Goal: Task Accomplishment & Management: Manage account settings

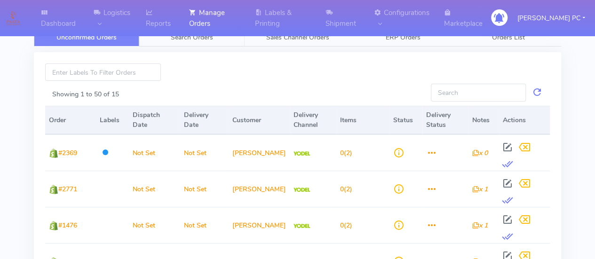
click at [178, 38] on span "Search Orders" at bounding box center [192, 37] width 42 height 9
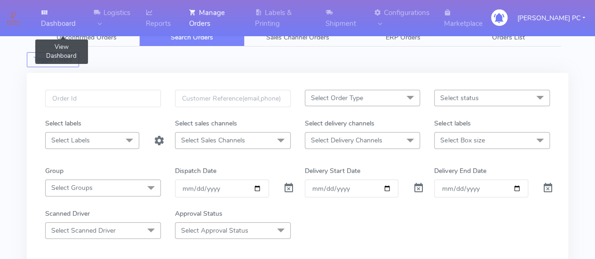
click at [76, 35] on link "Dashboard" at bounding box center [61, 18] width 53 height 36
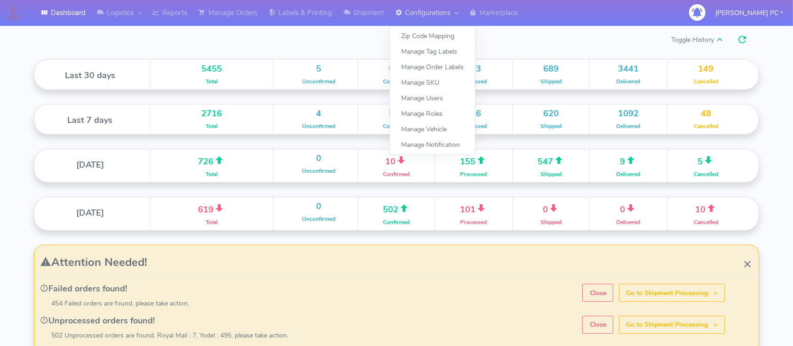
scroll to position [164, 360]
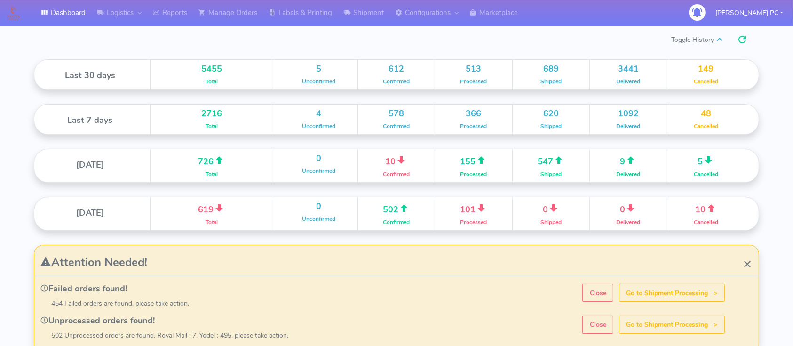
drag, startPoint x: 402, startPoint y: 3, endPoint x: 206, endPoint y: 37, distance: 198.5
click at [240, 47] on div "Toggle History" at bounding box center [396, 39] width 739 height 17
click at [159, 13] on icon at bounding box center [155, 12] width 7 height 9
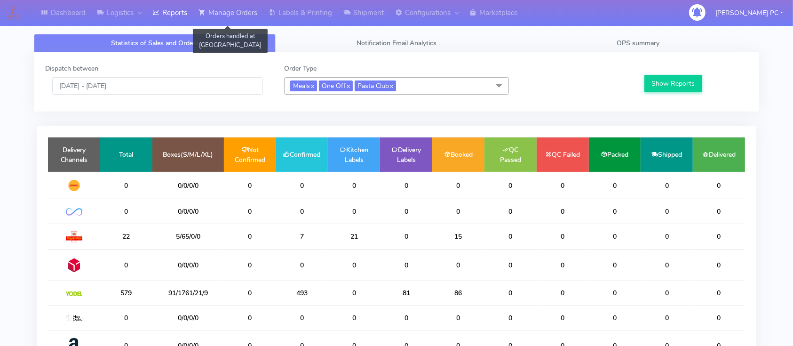
click at [221, 8] on link "Manage Orders" at bounding box center [228, 13] width 70 height 26
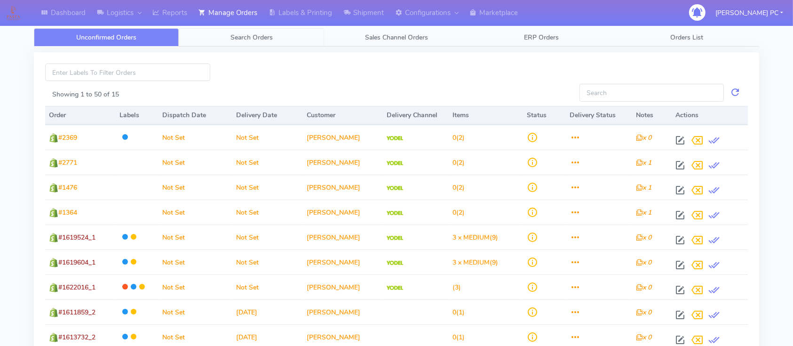
click at [246, 36] on span "Search Orders" at bounding box center [251, 37] width 42 height 9
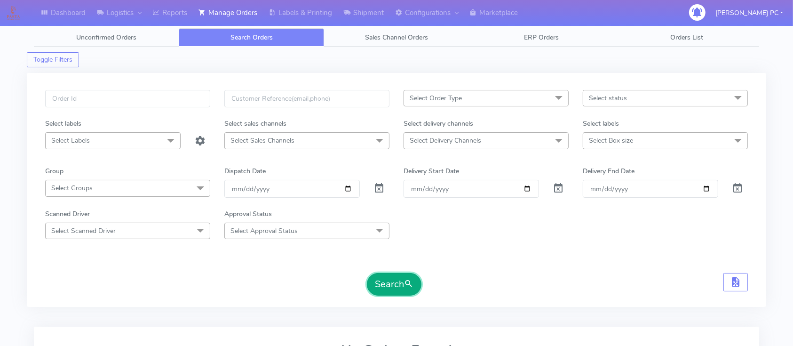
click at [390, 259] on button "Search" at bounding box center [394, 284] width 55 height 23
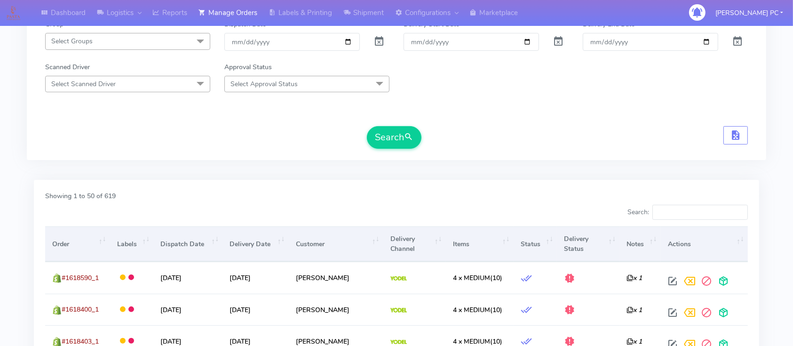
scroll to position [32, 0]
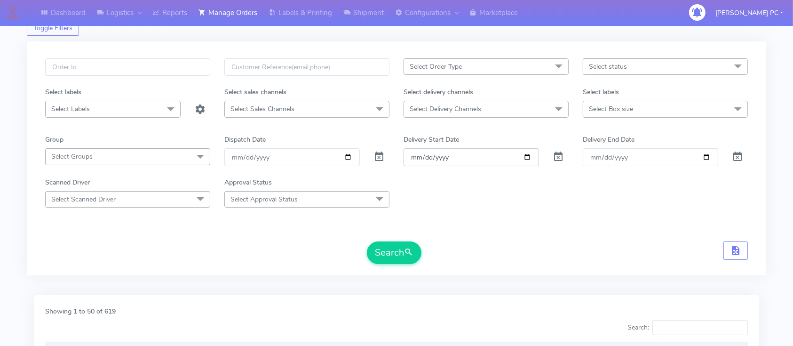
drag, startPoint x: 526, startPoint y: 158, endPoint x: 512, endPoint y: 158, distance: 14.6
click at [526, 157] on input "Order" at bounding box center [470, 156] width 135 height 17
type input "[DATE]"
drag, startPoint x: 397, startPoint y: 265, endPoint x: 396, endPoint y: 255, distance: 9.9
click at [397, 259] on div "Select Order Type Select All MEALS ATAVI One Off Pasta Club Gift Kit Event Unkn…" at bounding box center [396, 163] width 717 height 211
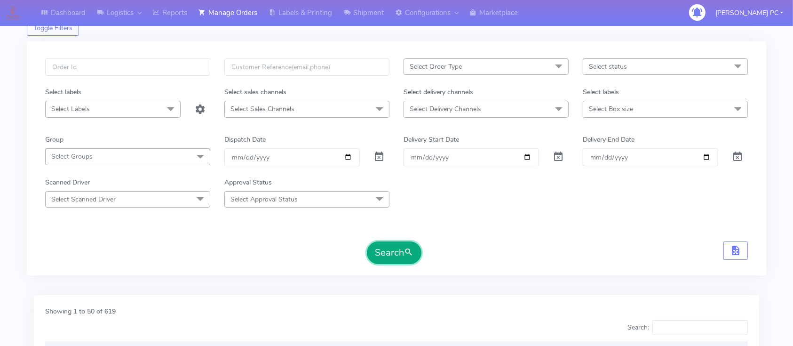
click at [396, 255] on button "Search" at bounding box center [394, 252] width 55 height 23
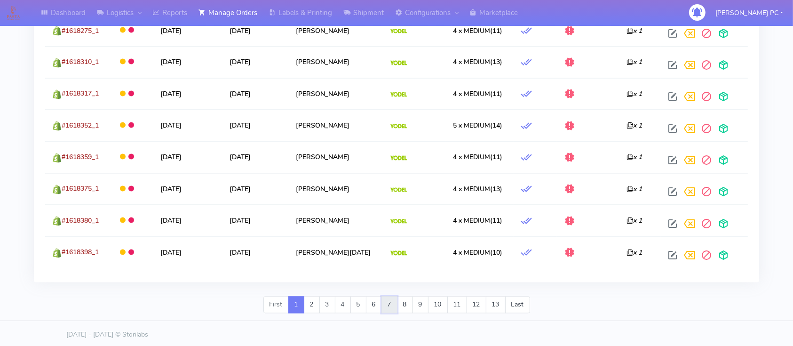
click at [392, 259] on link "7" at bounding box center [389, 304] width 16 height 17
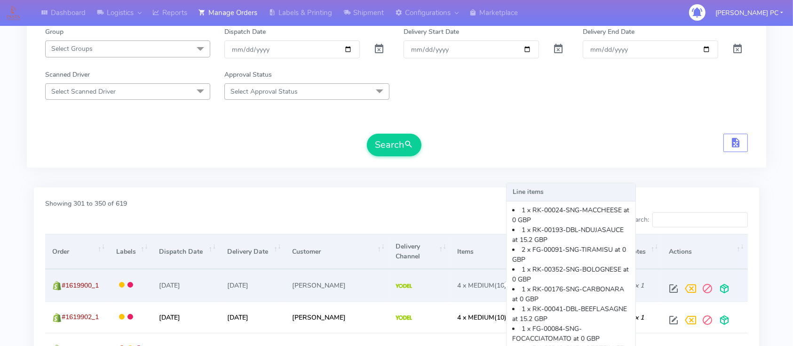
scroll to position [0, 0]
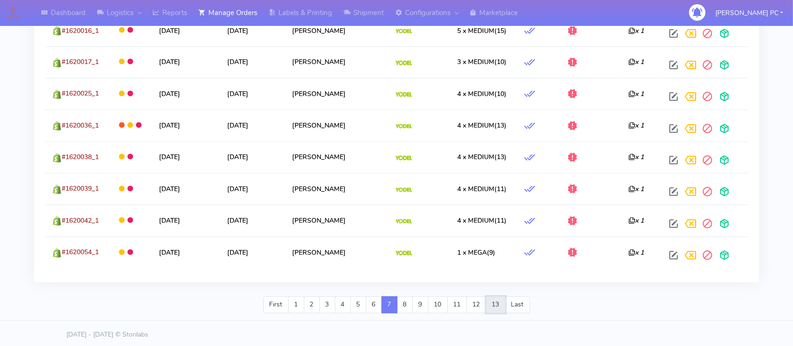
click at [497, 259] on link "13" at bounding box center [496, 304] width 20 height 17
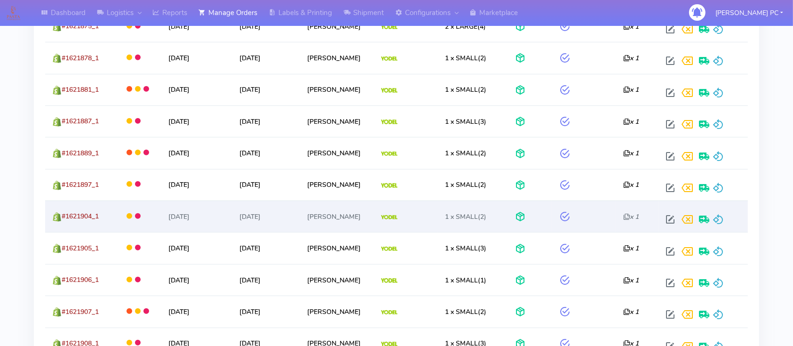
scroll to position [358, 0]
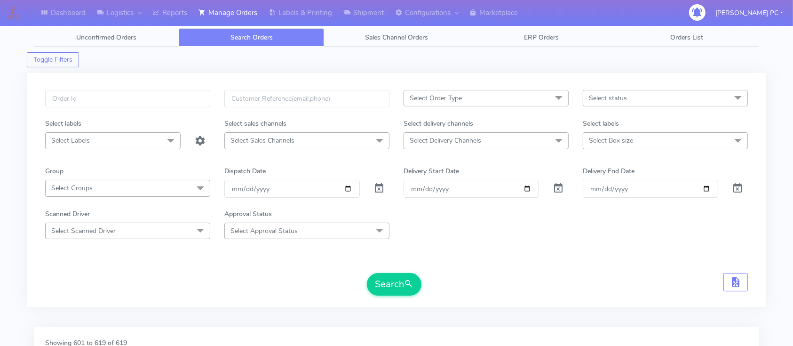
click at [601, 97] on span "Select status" at bounding box center [665, 98] width 165 height 16
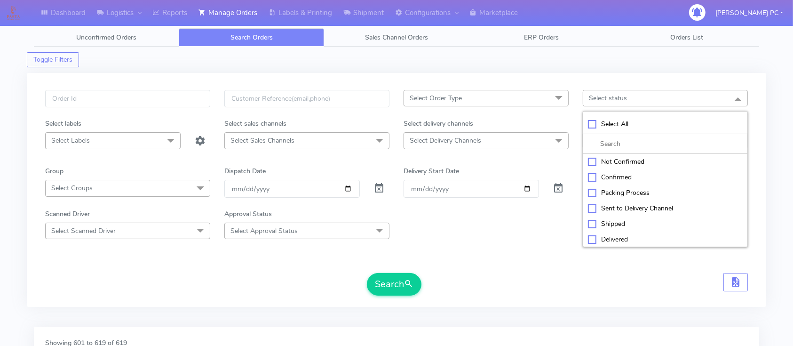
click at [601, 175] on div "Confirmed" at bounding box center [665, 177] width 155 height 10
checkbox input "true"
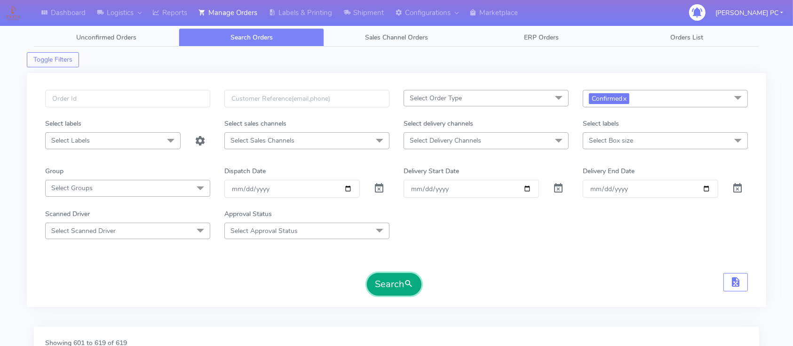
click at [384, 259] on button "Search" at bounding box center [394, 284] width 55 height 23
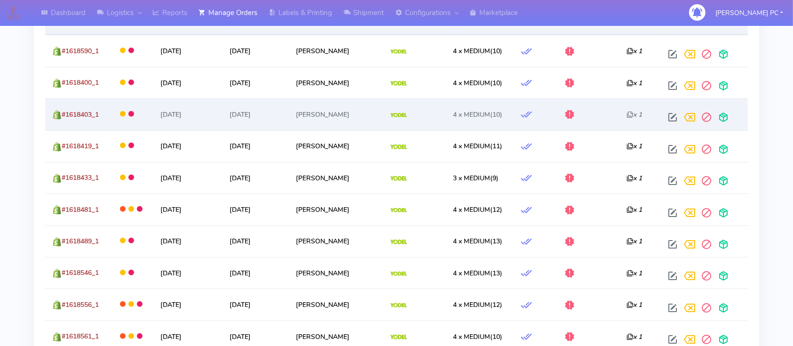
scroll to position [376, 0]
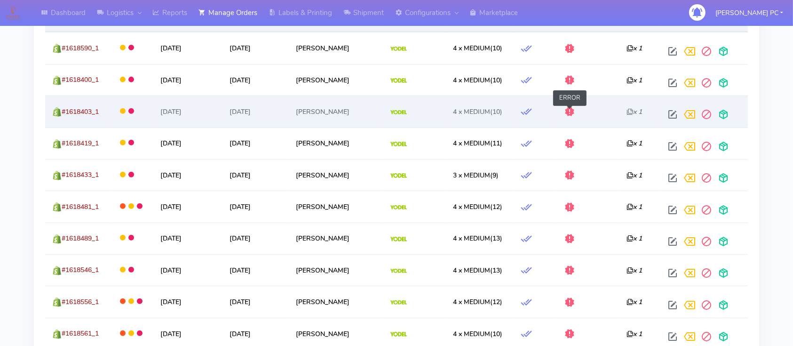
click at [568, 109] on span at bounding box center [569, 113] width 11 height 9
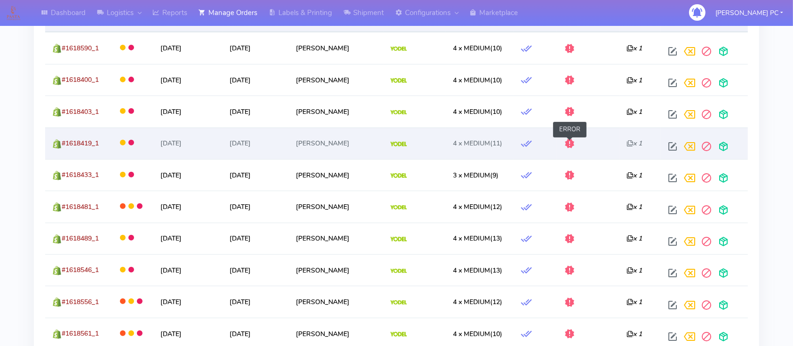
click at [569, 143] on span at bounding box center [569, 145] width 11 height 9
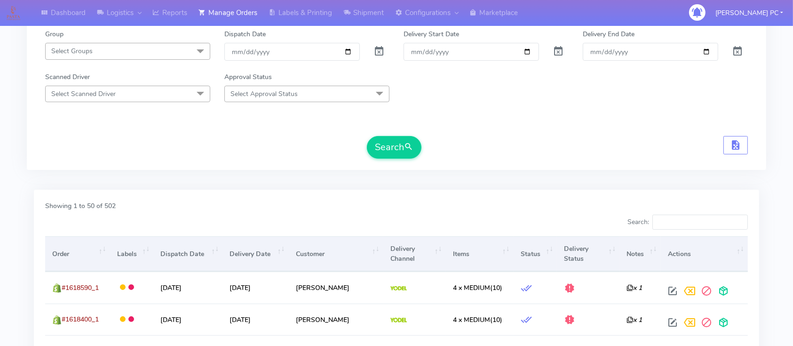
scroll to position [188, 0]
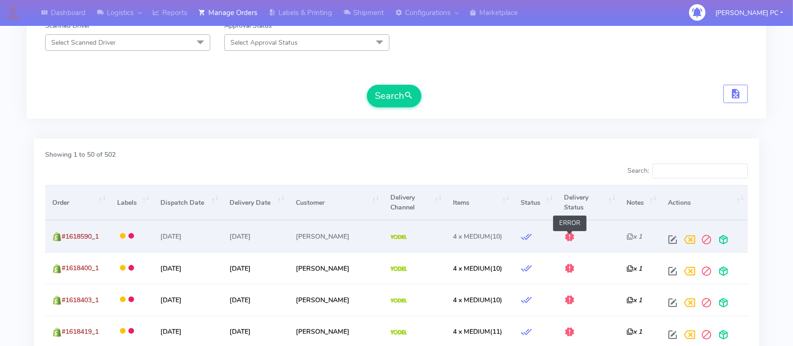
click at [569, 234] on span at bounding box center [569, 238] width 11 height 9
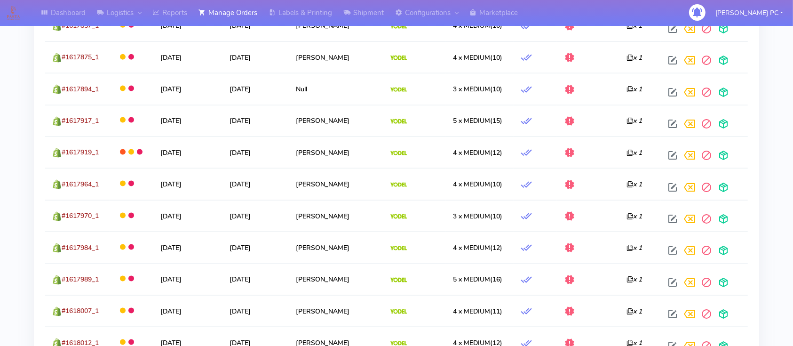
scroll to position [1316, 0]
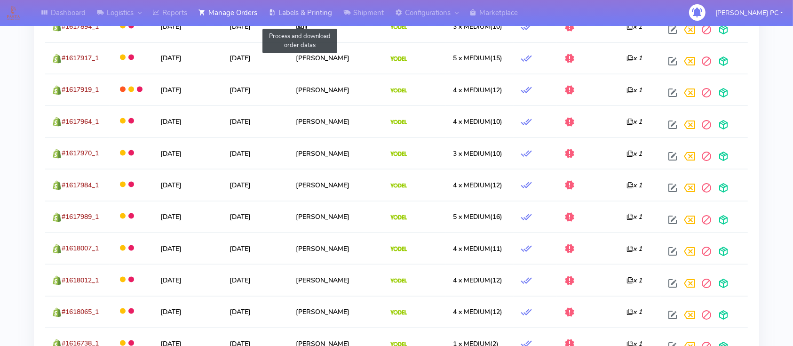
click at [307, 16] on link "Labels & Printing" at bounding box center [300, 13] width 75 height 26
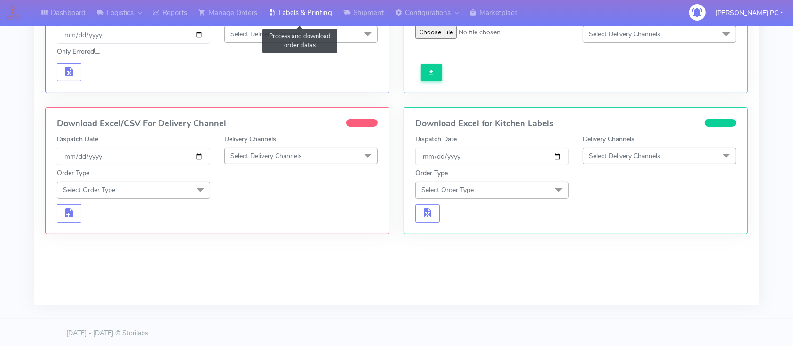
scroll to position [272, 0]
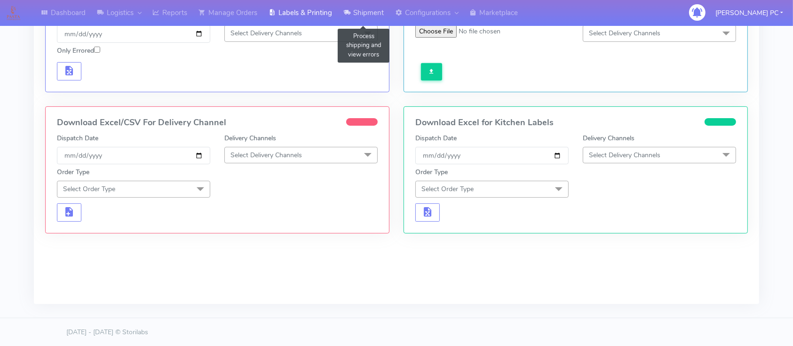
click at [365, 12] on link "Shipment" at bounding box center [364, 13] width 52 height 26
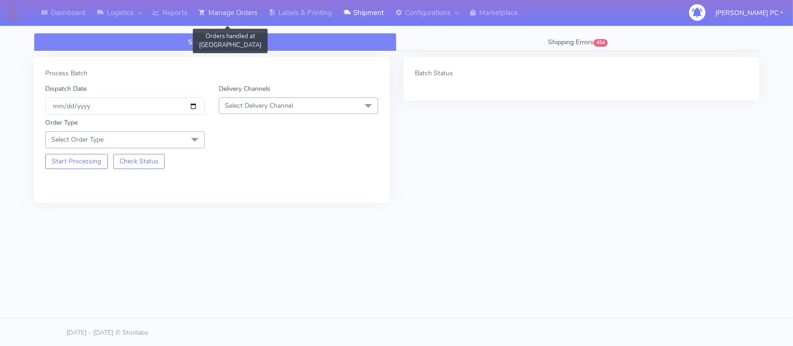
click at [216, 12] on link "Manage Orders" at bounding box center [228, 13] width 70 height 26
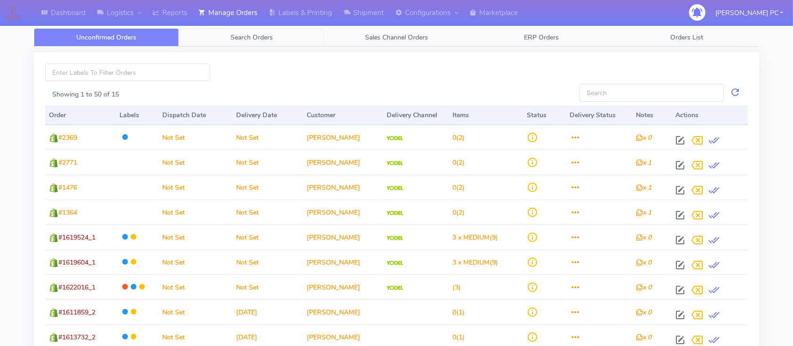
click at [251, 36] on span "Search Orders" at bounding box center [251, 37] width 42 height 9
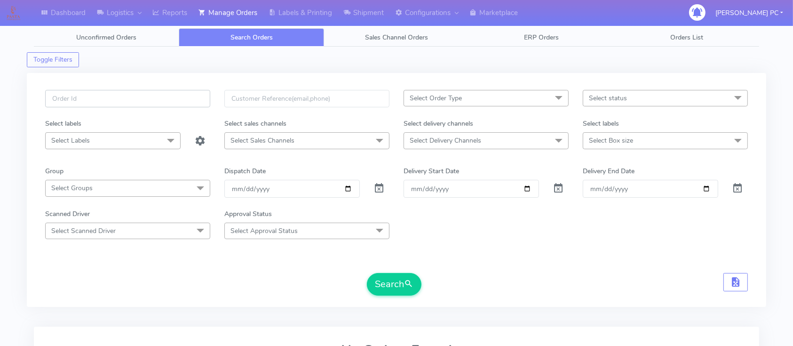
click at [90, 100] on input "text" at bounding box center [127, 98] width 165 height 17
paste input "#1619227_1"
type input "#1619227_1"
click at [381, 259] on button "Search" at bounding box center [394, 284] width 55 height 23
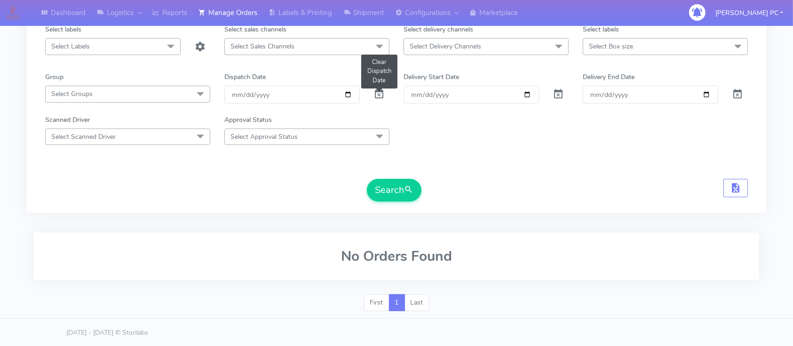
click at [382, 94] on span at bounding box center [379, 96] width 11 height 9
click at [400, 199] on button "Search" at bounding box center [394, 190] width 55 height 23
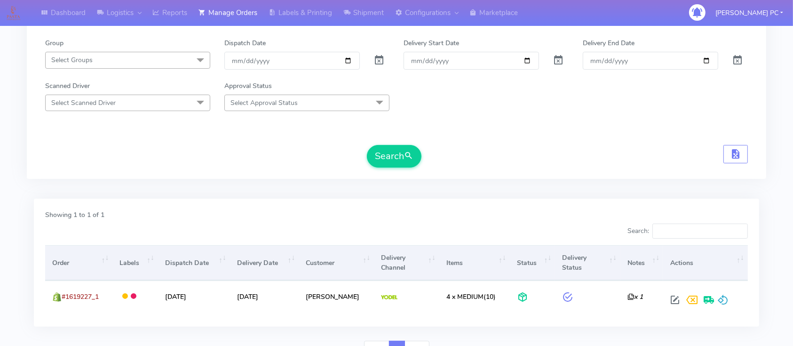
scroll to position [174, 0]
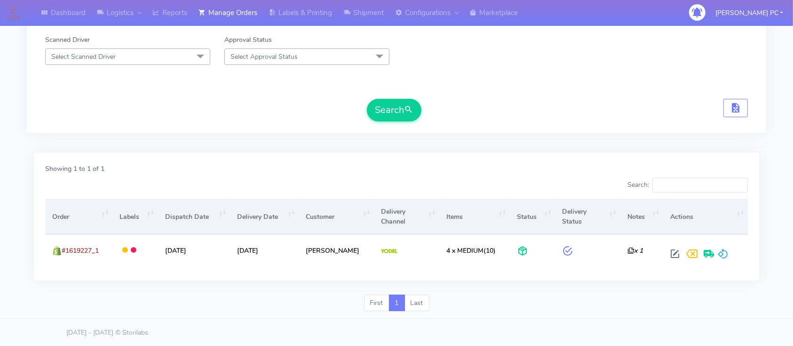
click at [508, 259] on div "First 1 Last" at bounding box center [396, 306] width 739 height 24
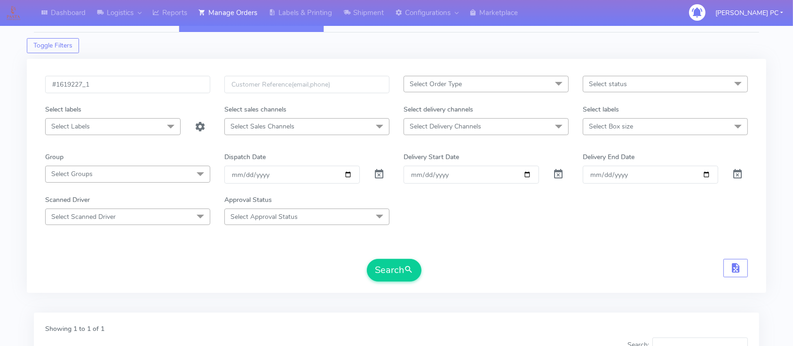
scroll to position [0, 0]
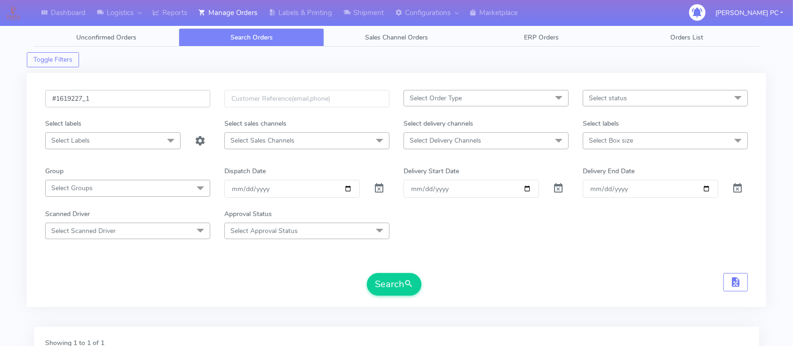
click at [159, 92] on input "#1619227_1" at bounding box center [127, 98] width 165 height 17
drag, startPoint x: 159, startPoint y: 92, endPoint x: 0, endPoint y: 95, distance: 159.0
click at [0, 95] on div "Dashboard Logistics London Logistics Reports Manage Orders Labels & Printing Sh…" at bounding box center [396, 254] width 793 height 475
click at [346, 186] on input "date" at bounding box center [291, 188] width 135 height 17
type input "[DATE]"
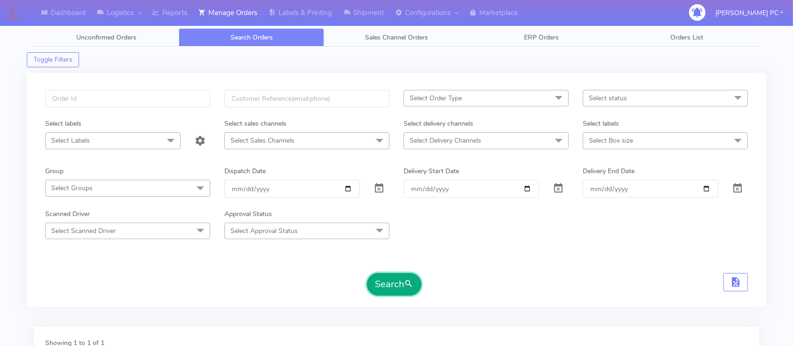
click at [397, 259] on button "Search" at bounding box center [394, 284] width 55 height 23
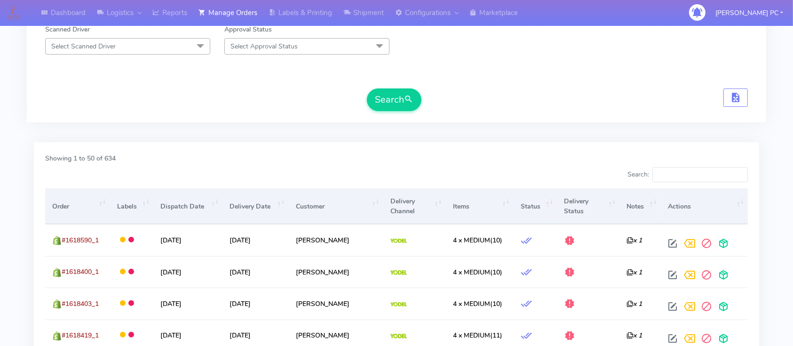
scroll to position [202, 0]
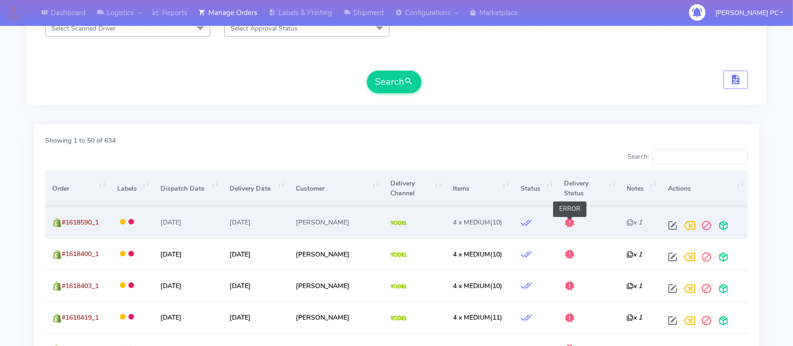
click at [572, 220] on span at bounding box center [569, 224] width 11 height 9
click at [84, 220] on span "#1618590_1" at bounding box center [80, 222] width 37 height 9
click at [440, 223] on td at bounding box center [414, 222] width 63 height 32
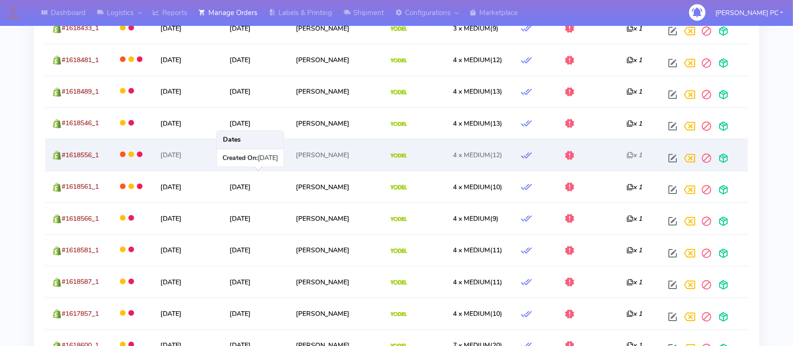
scroll to position [515, 0]
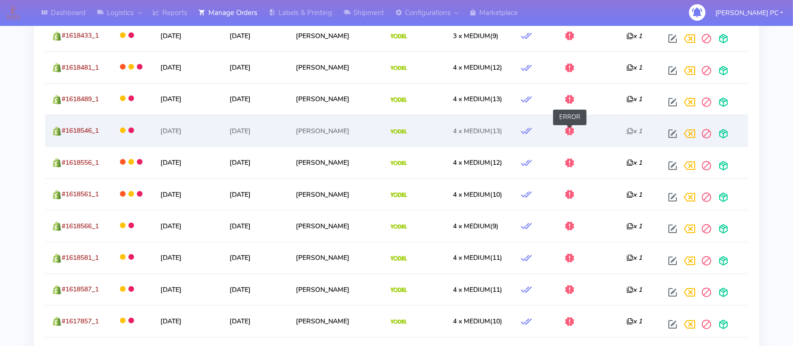
click at [569, 128] on span at bounding box center [569, 132] width 11 height 9
click at [601, 131] on span at bounding box center [672, 135] width 17 height 9
select select "5"
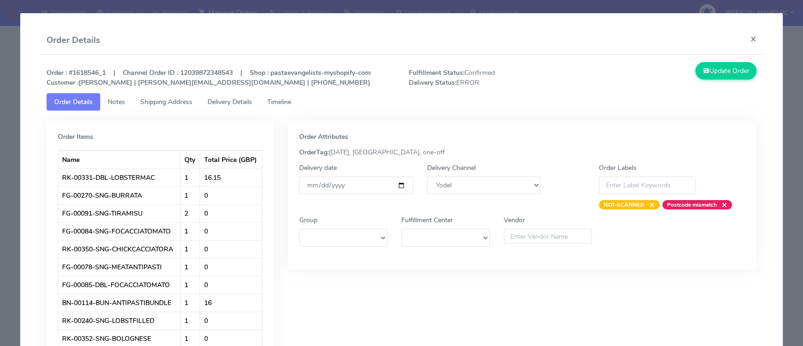
click at [212, 102] on span "Delivery Details" at bounding box center [229, 101] width 45 height 9
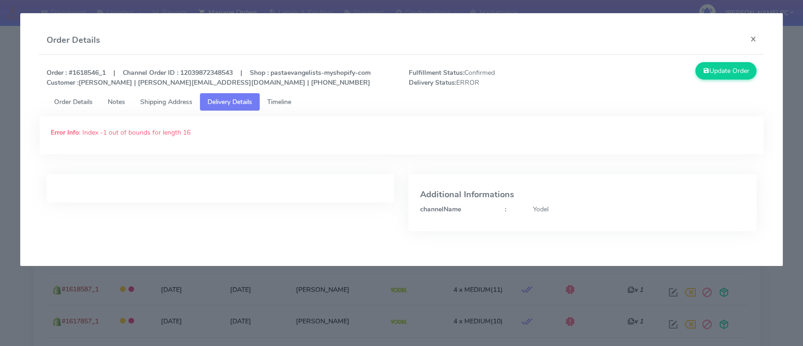
click at [177, 100] on span "Shipping Address" at bounding box center [166, 101] width 52 height 9
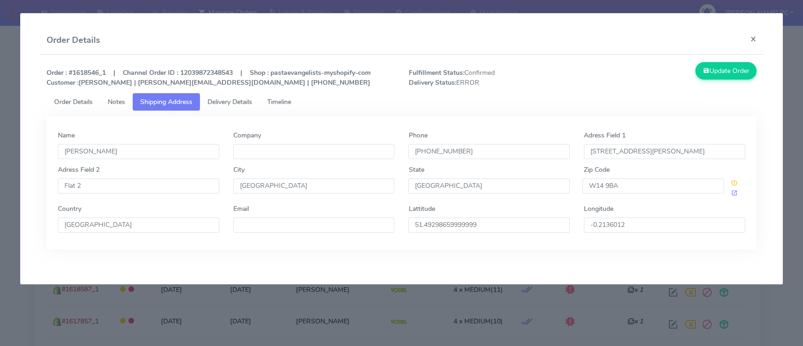
click at [74, 101] on span "Order Details" at bounding box center [73, 101] width 39 height 9
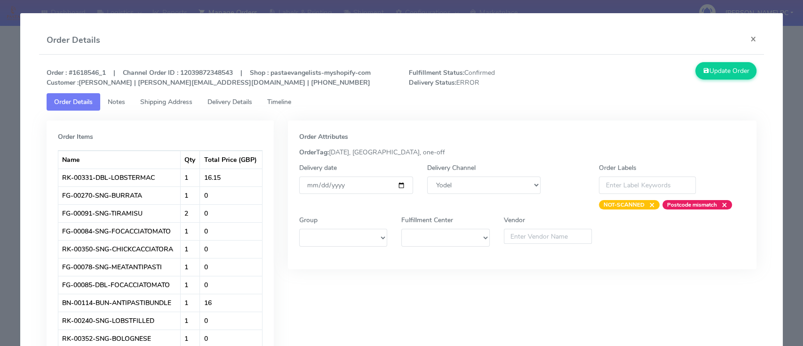
click at [232, 103] on span "Delivery Details" at bounding box center [229, 101] width 45 height 9
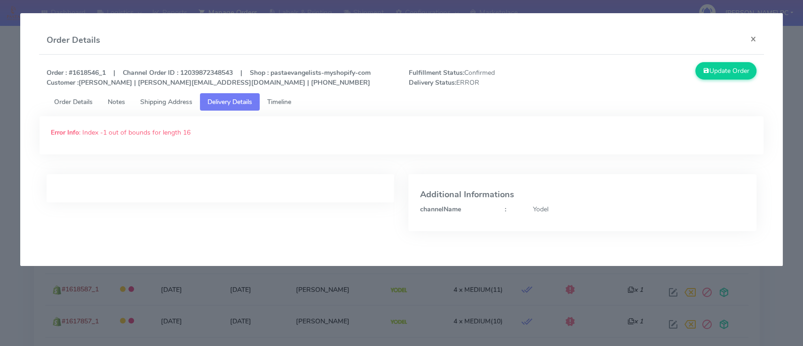
click at [176, 103] on span "Shipping Address" at bounding box center [166, 101] width 52 height 9
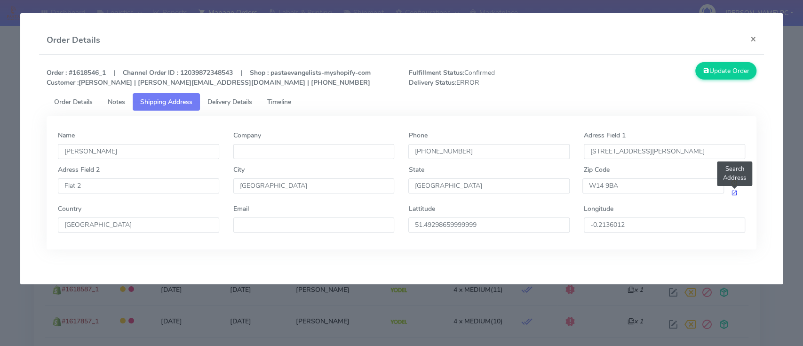
click at [601, 194] on span at bounding box center [734, 193] width 7 height 9
click at [601, 36] on button "×" at bounding box center [752, 38] width 21 height 25
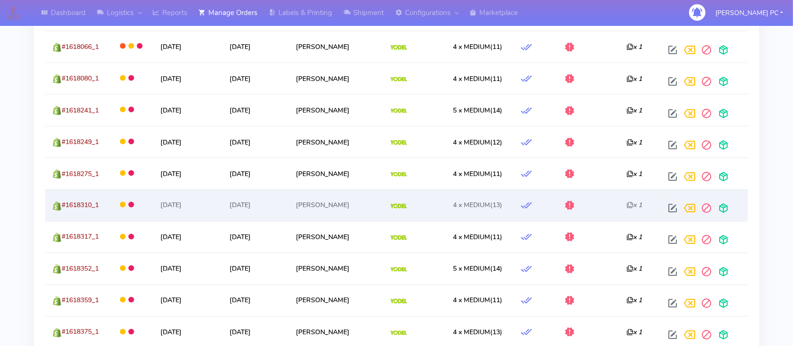
scroll to position [1724, 0]
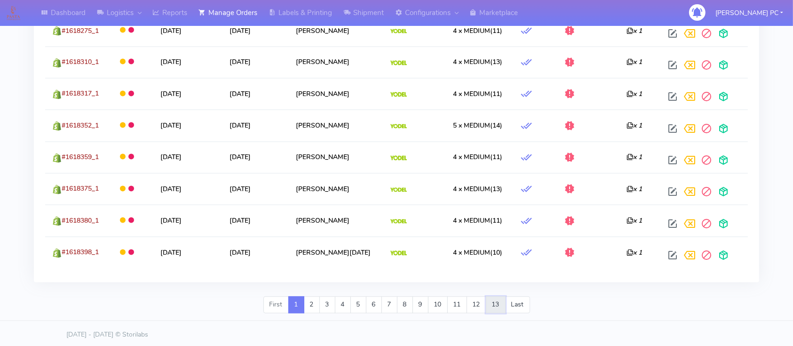
click at [501, 259] on link "13" at bounding box center [496, 304] width 20 height 17
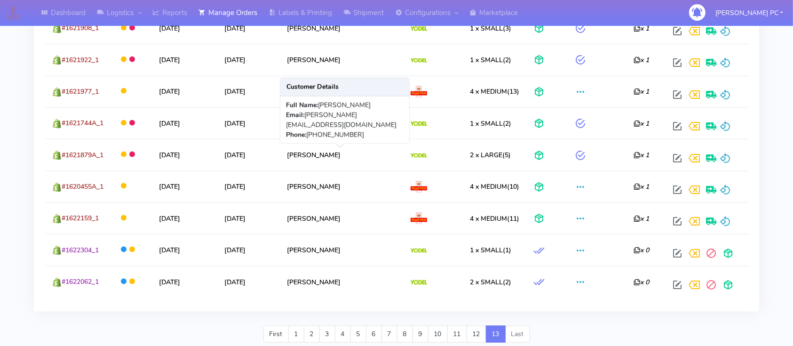
scroll to position [1218, 0]
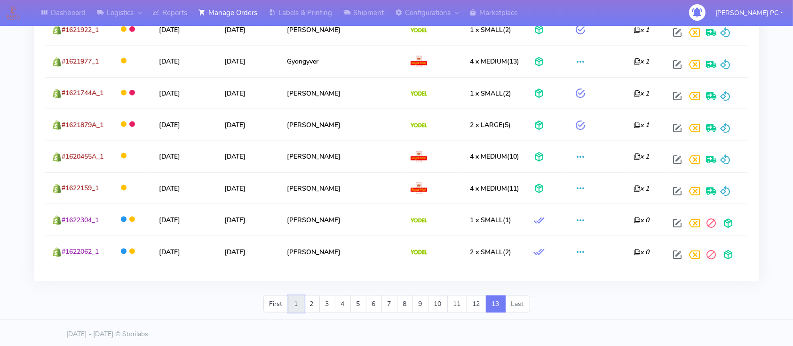
click at [292, 259] on link "1" at bounding box center [296, 303] width 16 height 17
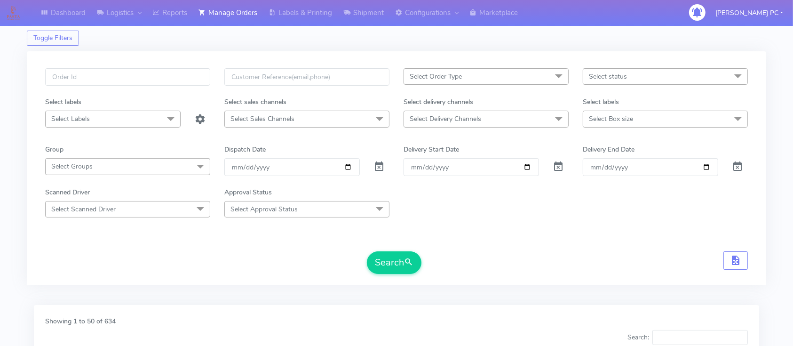
scroll to position [0, 0]
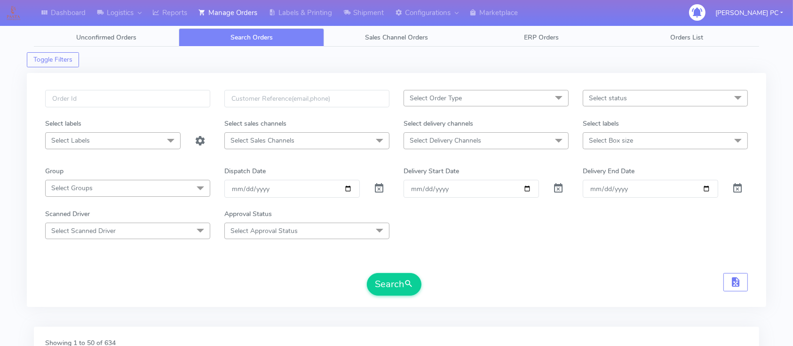
click at [601, 92] on span "Select status" at bounding box center [665, 98] width 165 height 16
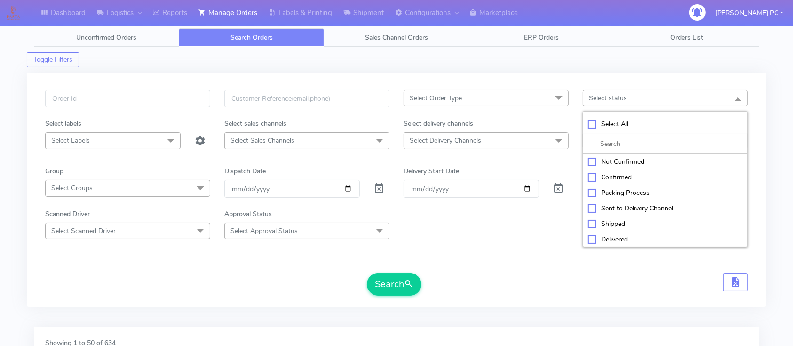
click at [565, 259] on div "Search" at bounding box center [396, 284] width 702 height 23
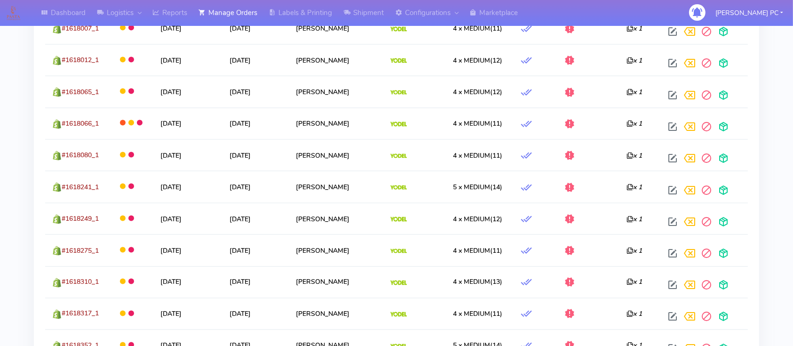
scroll to position [1724, 0]
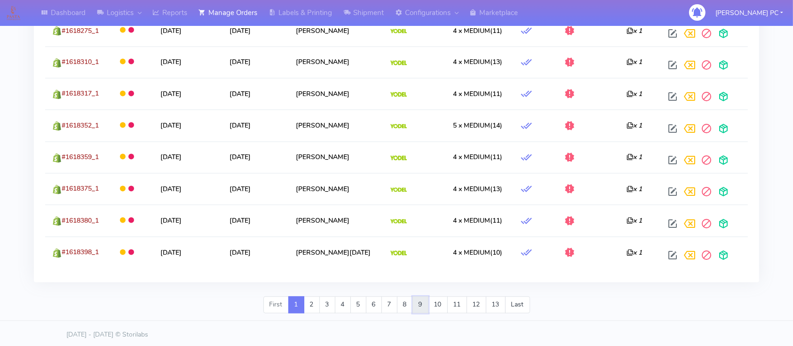
click at [425, 259] on link "9" at bounding box center [420, 304] width 16 height 17
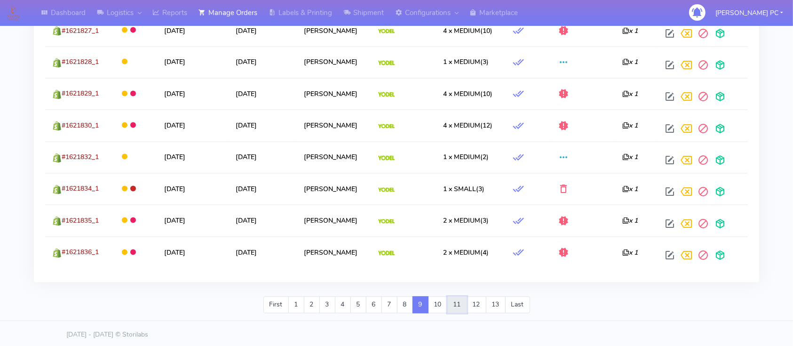
click at [455, 259] on link "11" at bounding box center [457, 304] width 20 height 17
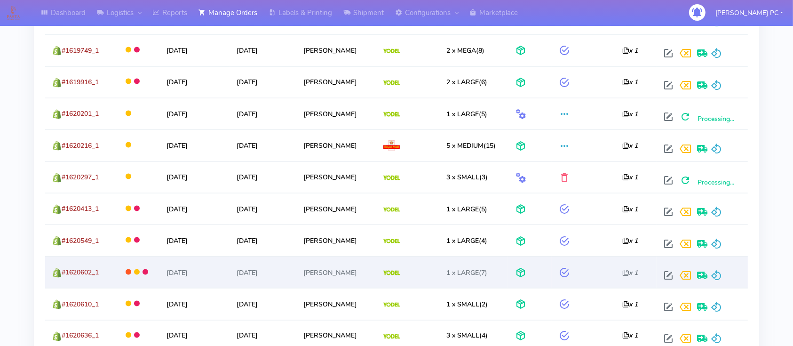
scroll to position [1456, 0]
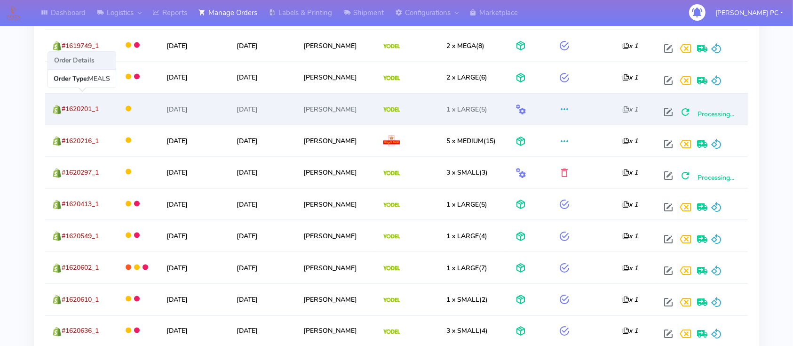
drag, startPoint x: 113, startPoint y: 108, endPoint x: 62, endPoint y: 110, distance: 50.8
click at [62, 110] on td "#1620201_1" at bounding box center [80, 109] width 71 height 32
copy span "#1620201_1"
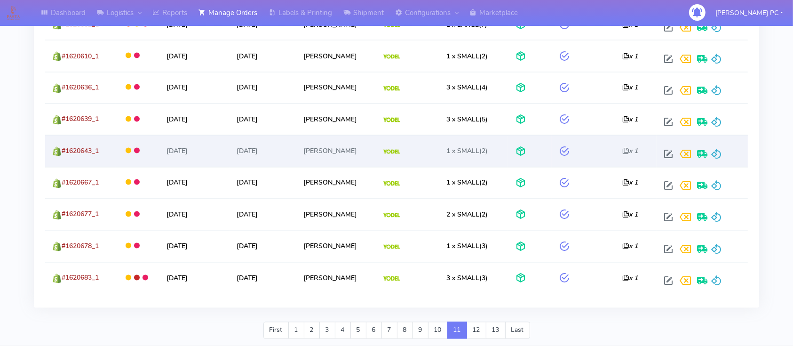
scroll to position [1724, 0]
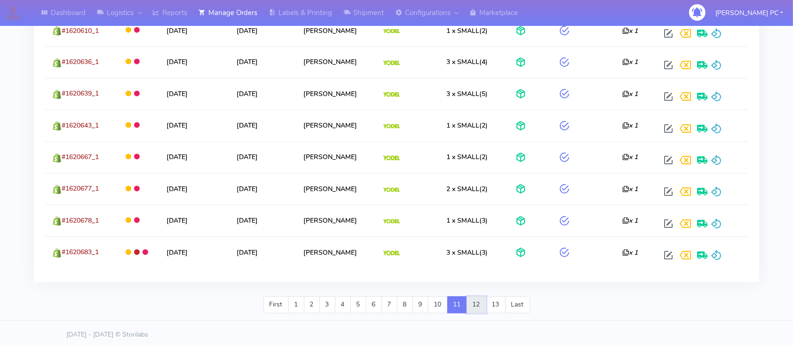
click at [477, 259] on link "12" at bounding box center [476, 304] width 20 height 17
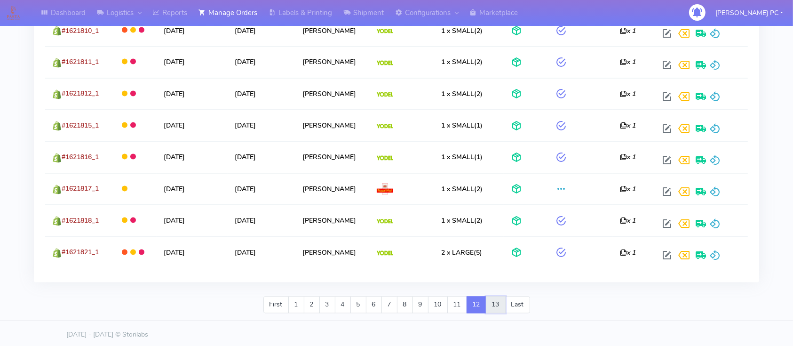
click at [498, 259] on link "13" at bounding box center [496, 304] width 20 height 17
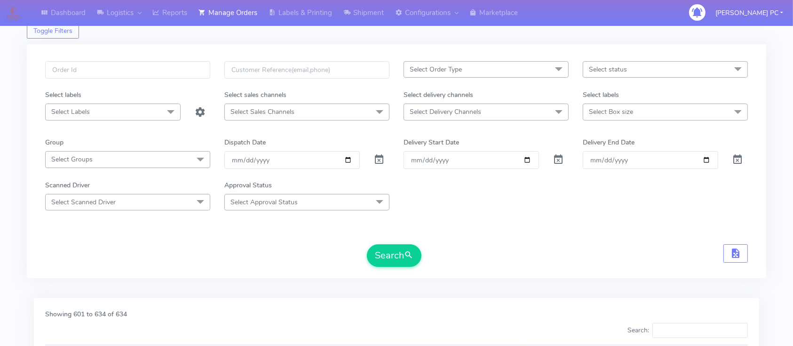
scroll to position [0, 0]
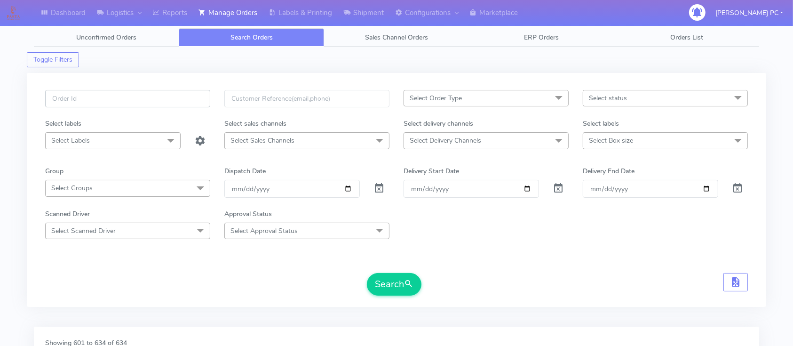
click at [133, 97] on input "text" at bounding box center [127, 98] width 165 height 17
paste input "#1620201_1"
type input "#1620201_1"
click at [380, 189] on span at bounding box center [379, 190] width 11 height 9
click at [399, 259] on button "Search" at bounding box center [394, 284] width 55 height 23
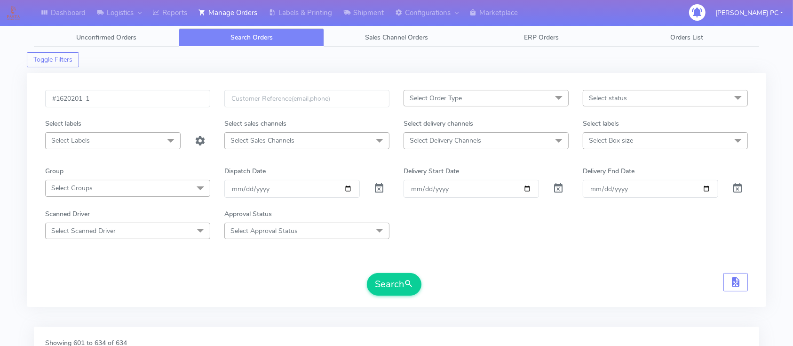
scroll to position [47, 0]
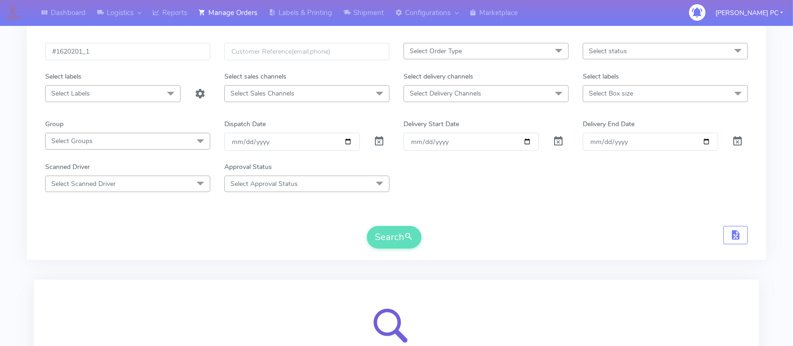
click at [568, 219] on form "#1620201_1 Select Order Type Select All MEALS ATAVI One Off Pasta Club Gift Kit…" at bounding box center [396, 145] width 702 height 205
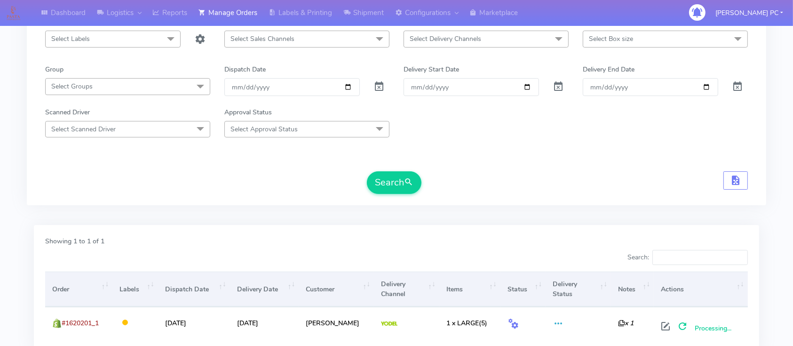
scroll to position [173, 0]
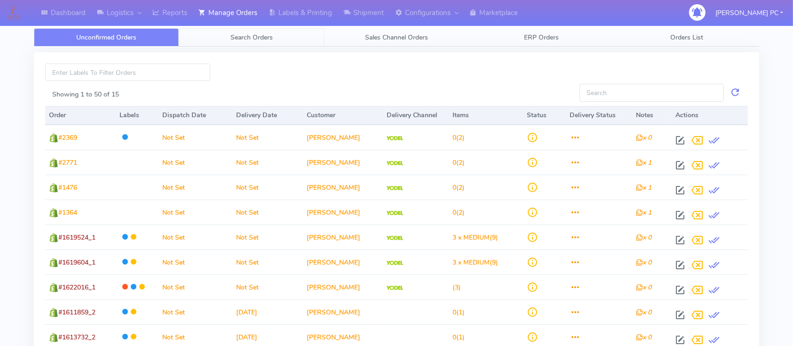
click at [220, 32] on link "Search Orders" at bounding box center [251, 37] width 145 height 18
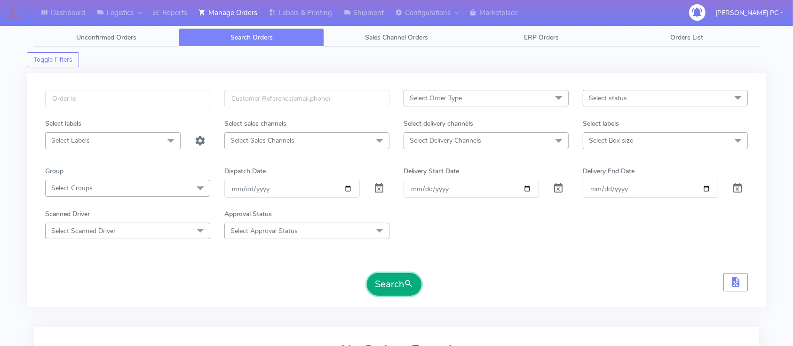
click at [394, 276] on button "Search" at bounding box center [394, 284] width 55 height 23
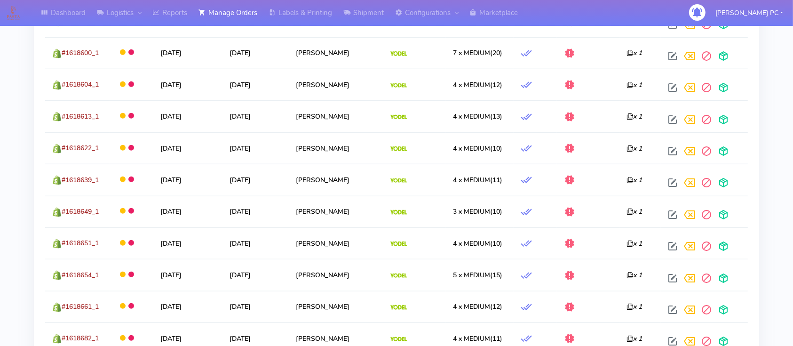
scroll to position [1128, 0]
